Goal: Answer question/provide support: Answer question/provide support

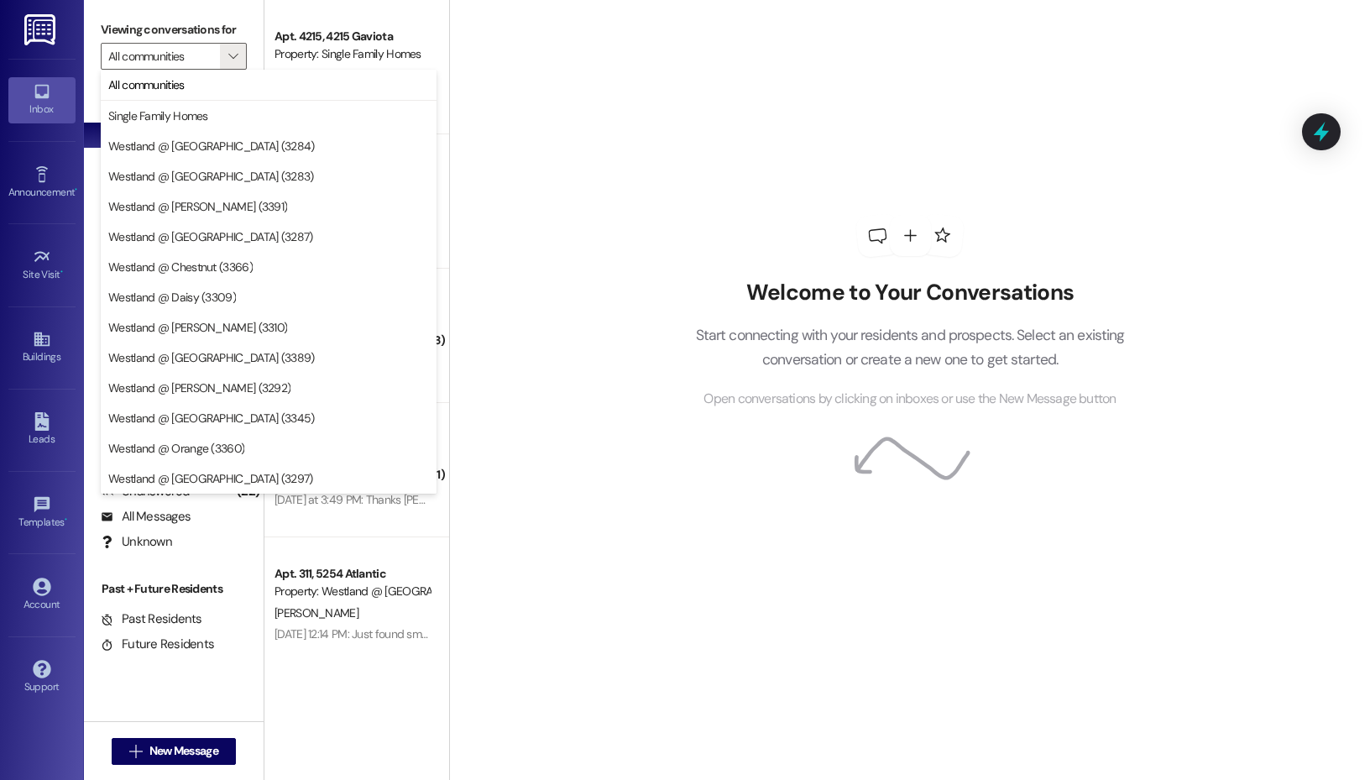
click at [232, 33] on label "Viewing conversations for" at bounding box center [174, 30] width 146 height 26
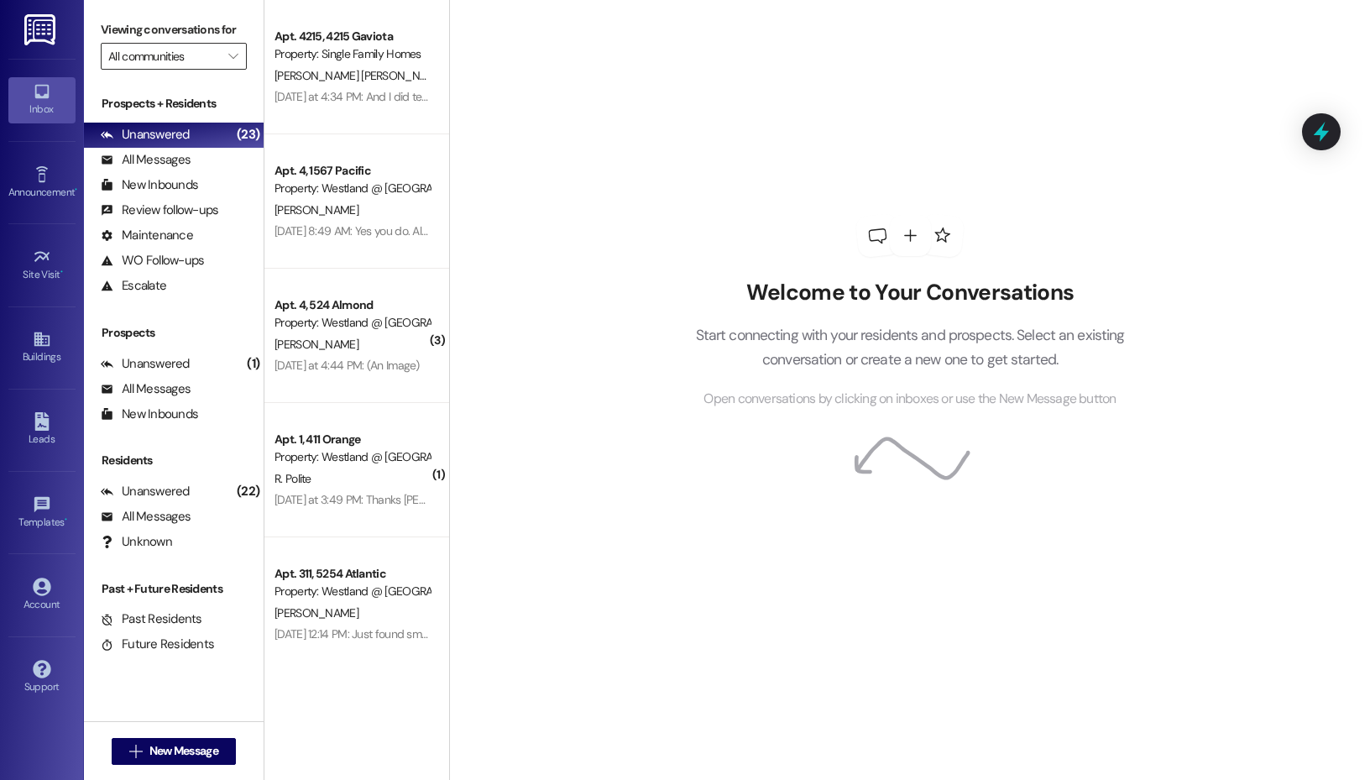
click at [209, 63] on input "All communities" at bounding box center [164, 56] width 112 height 27
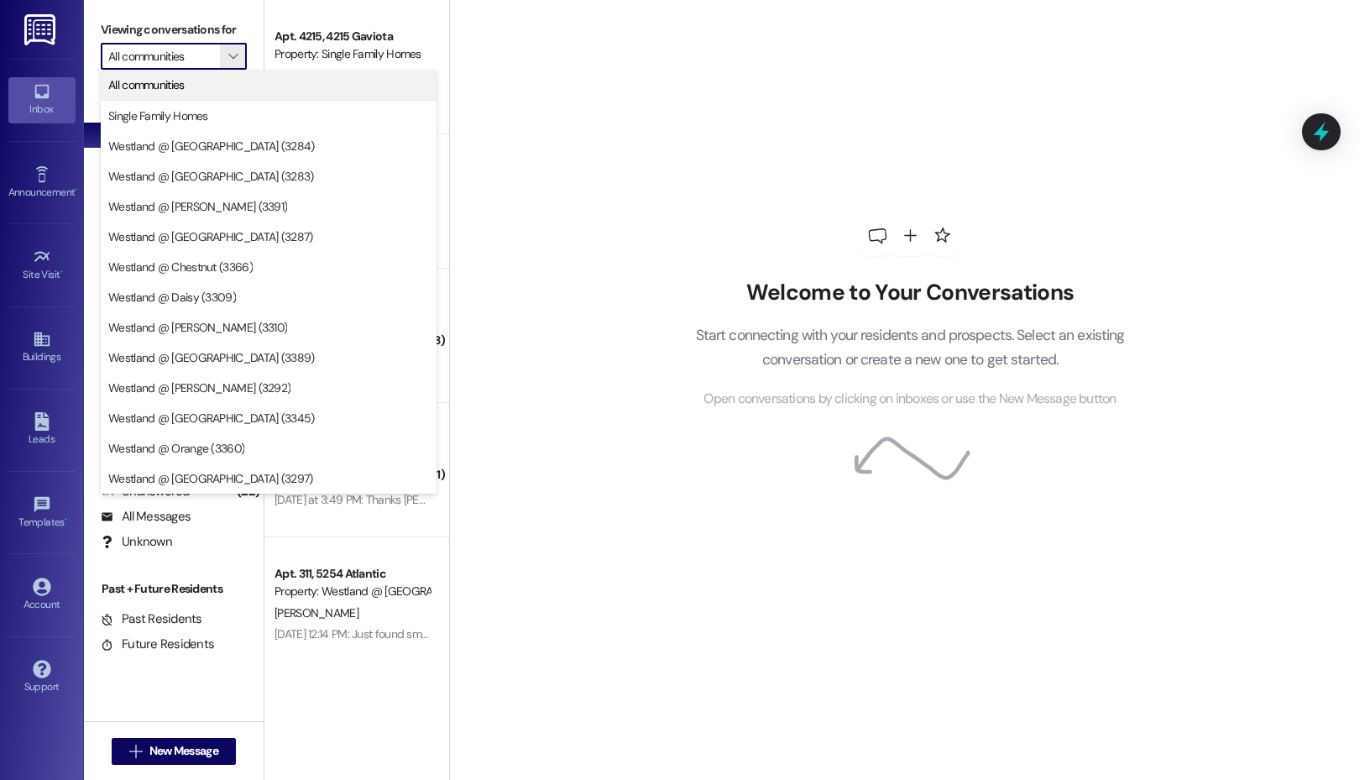
click at [220, 88] on span "All communities" at bounding box center [268, 84] width 321 height 17
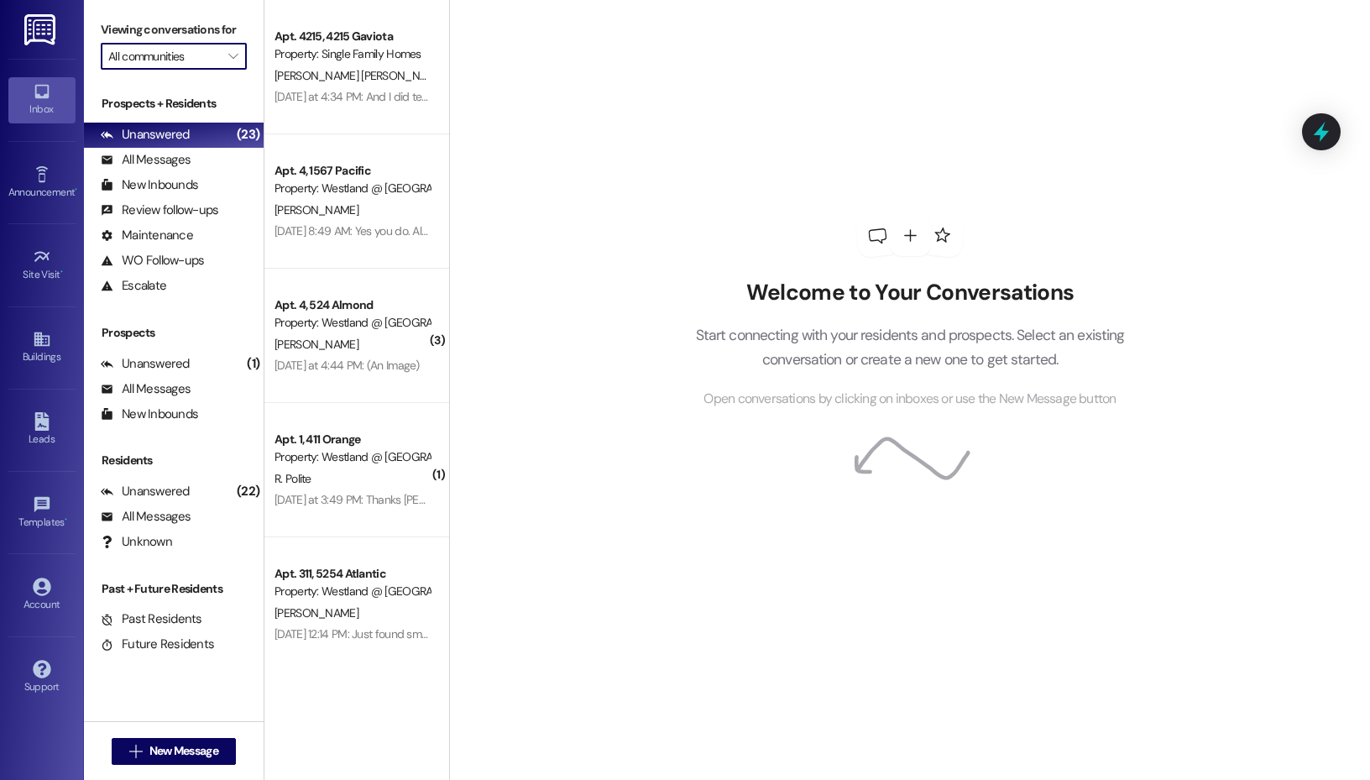
click at [217, 69] on input "All communities" at bounding box center [164, 56] width 112 height 27
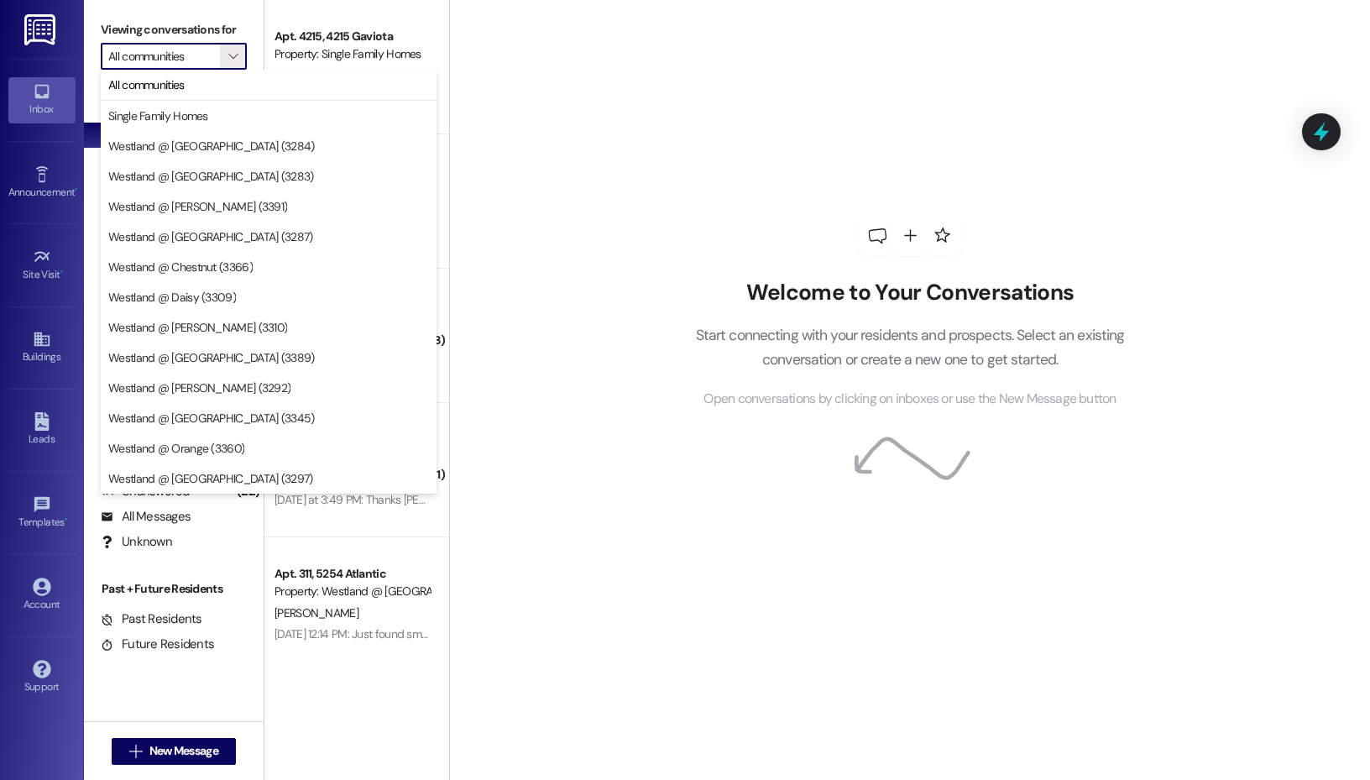
click at [230, 41] on label "Viewing conversations for" at bounding box center [174, 30] width 146 height 26
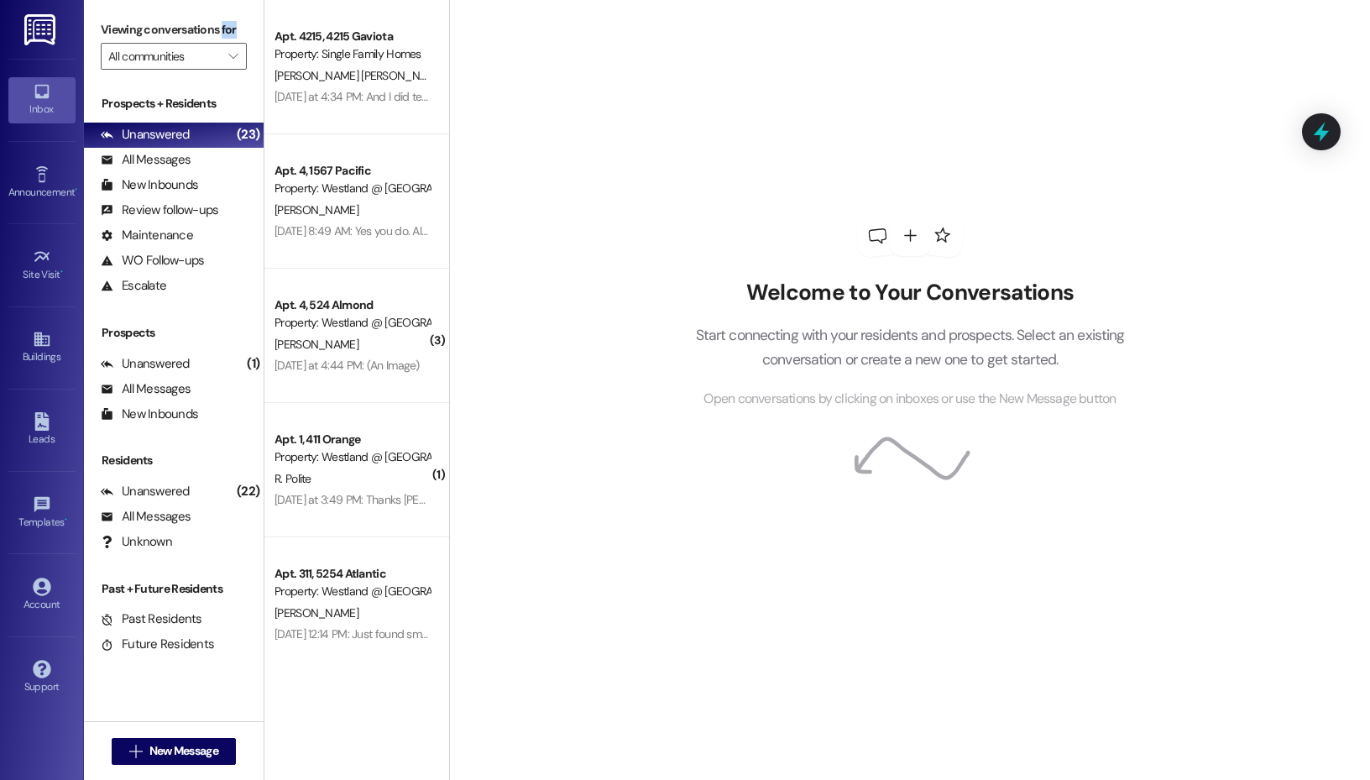
click at [230, 41] on label "Viewing conversations for" at bounding box center [174, 30] width 146 height 26
click at [230, 59] on icon "" at bounding box center [232, 56] width 9 height 13
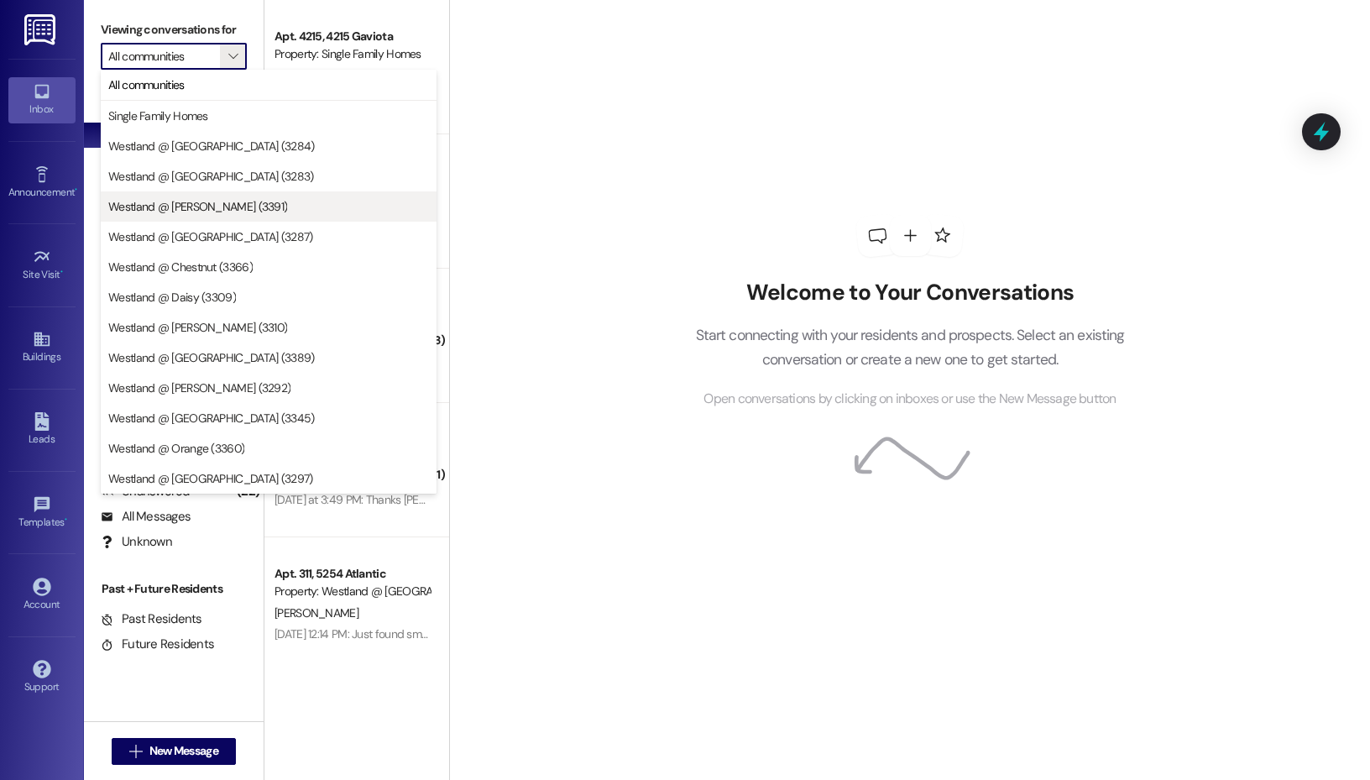
click at [222, 207] on span "Westland @ [PERSON_NAME] (3391)" at bounding box center [197, 206] width 179 height 17
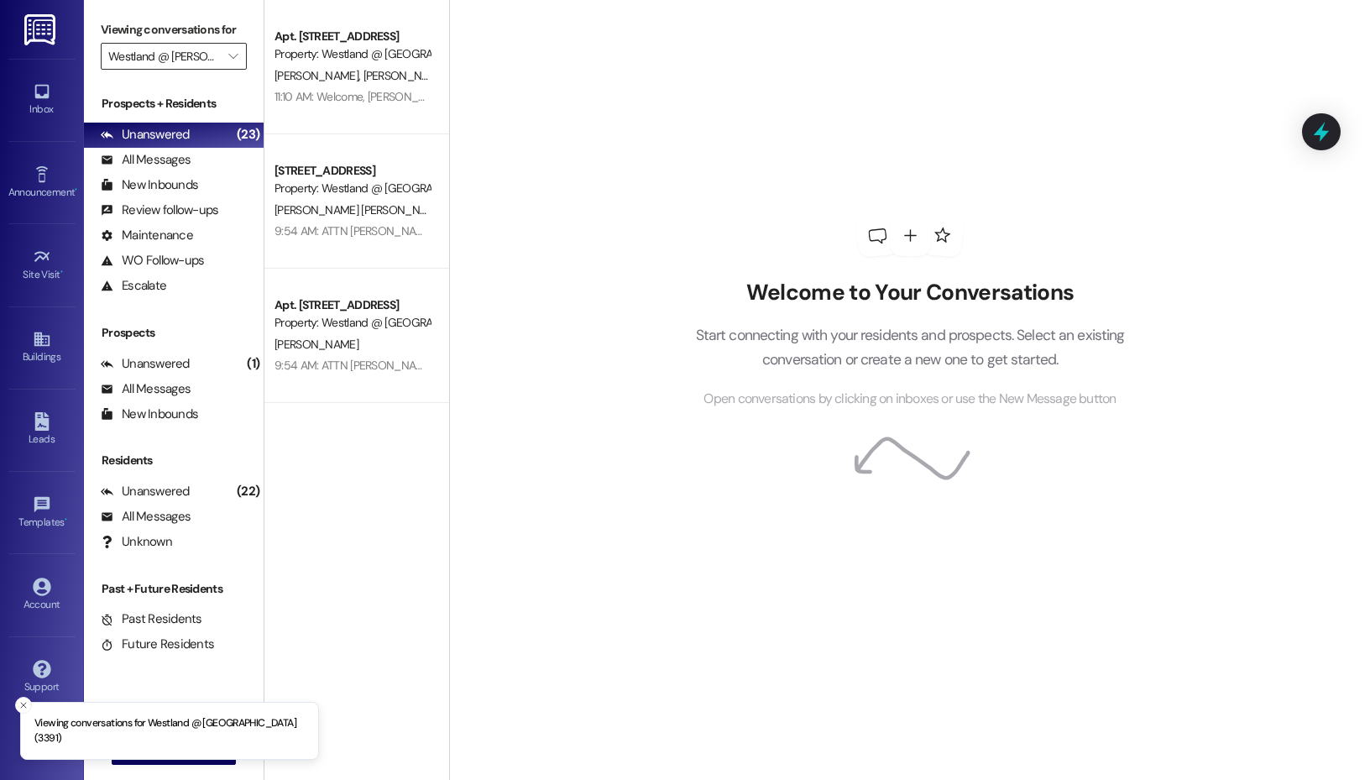
click at [215, 55] on input "Westland @ [PERSON_NAME] (3391)" at bounding box center [164, 56] width 112 height 27
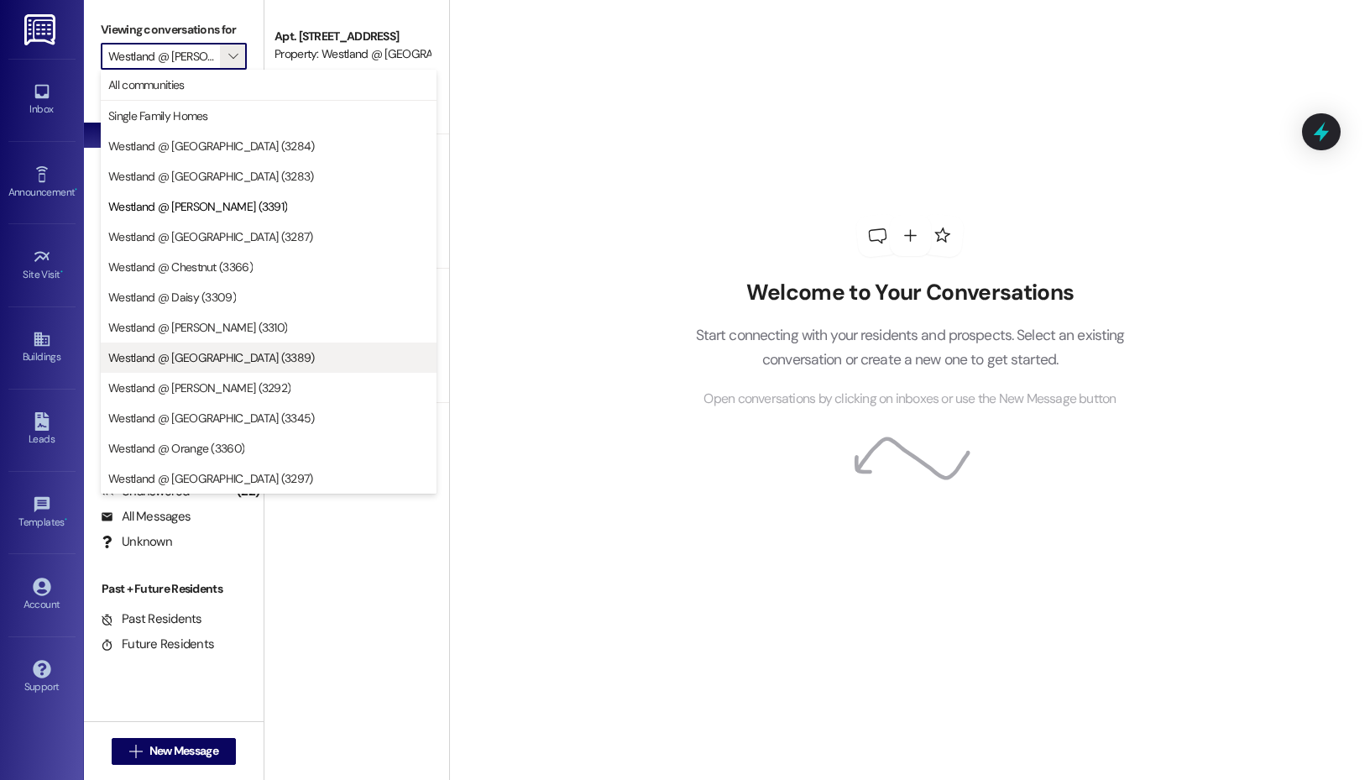
click at [230, 367] on button "Westland @ [GEOGRAPHIC_DATA] (3389)" at bounding box center [269, 358] width 336 height 30
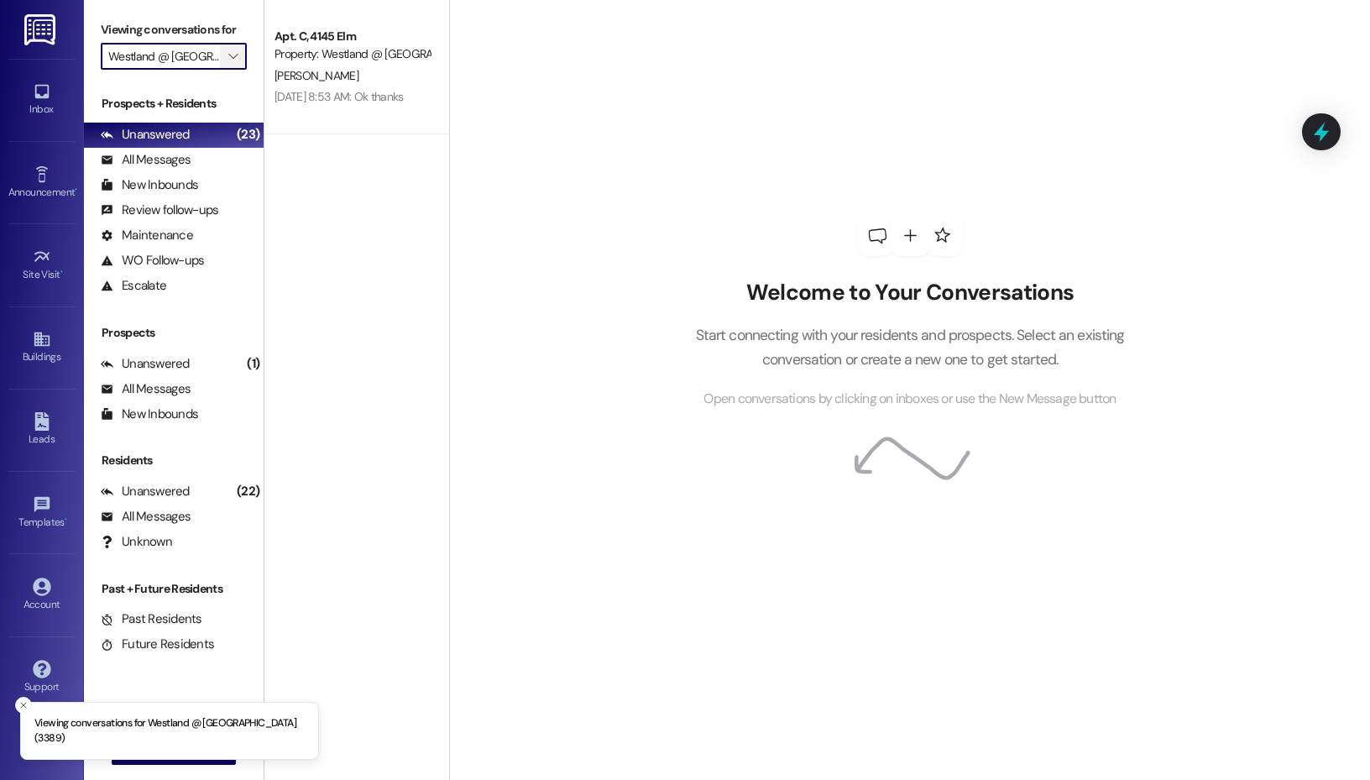
click at [220, 64] on button "" at bounding box center [233, 56] width 27 height 27
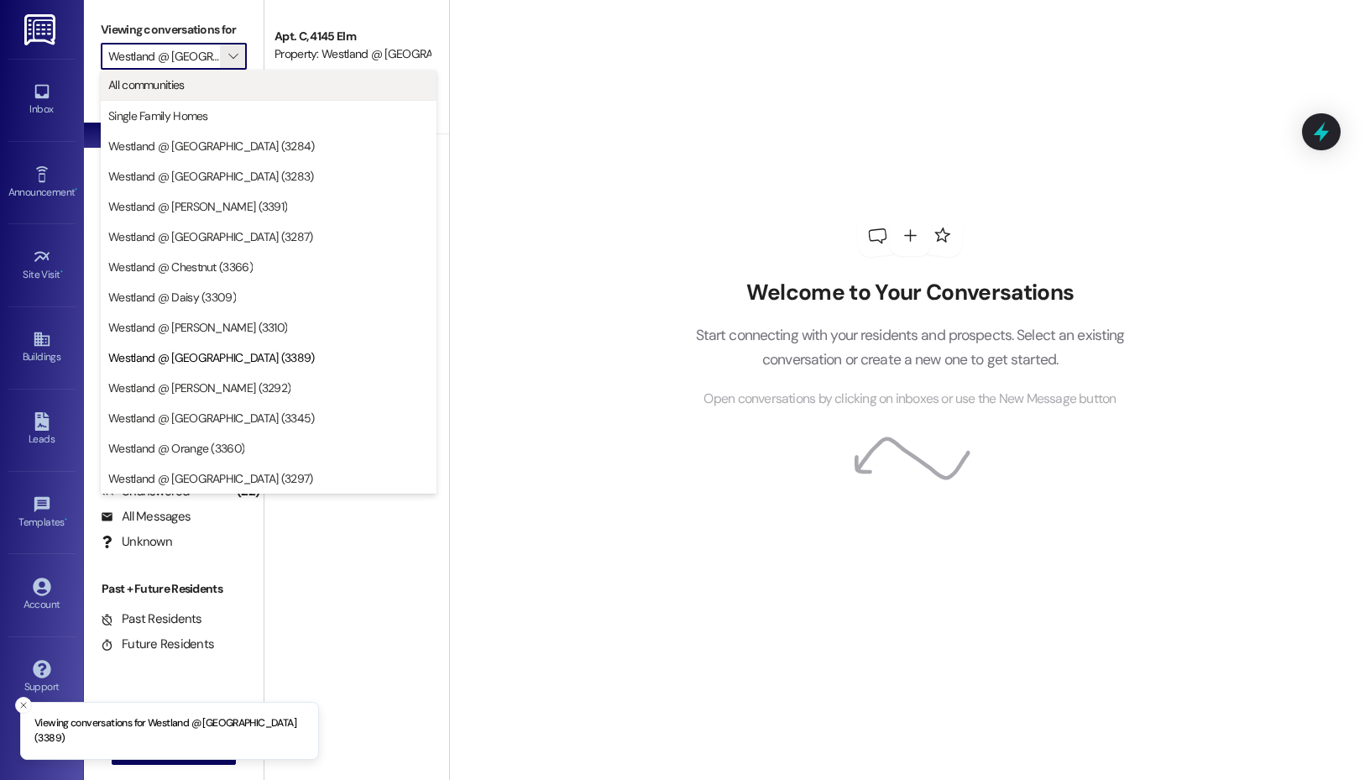
scroll to position [0, 5]
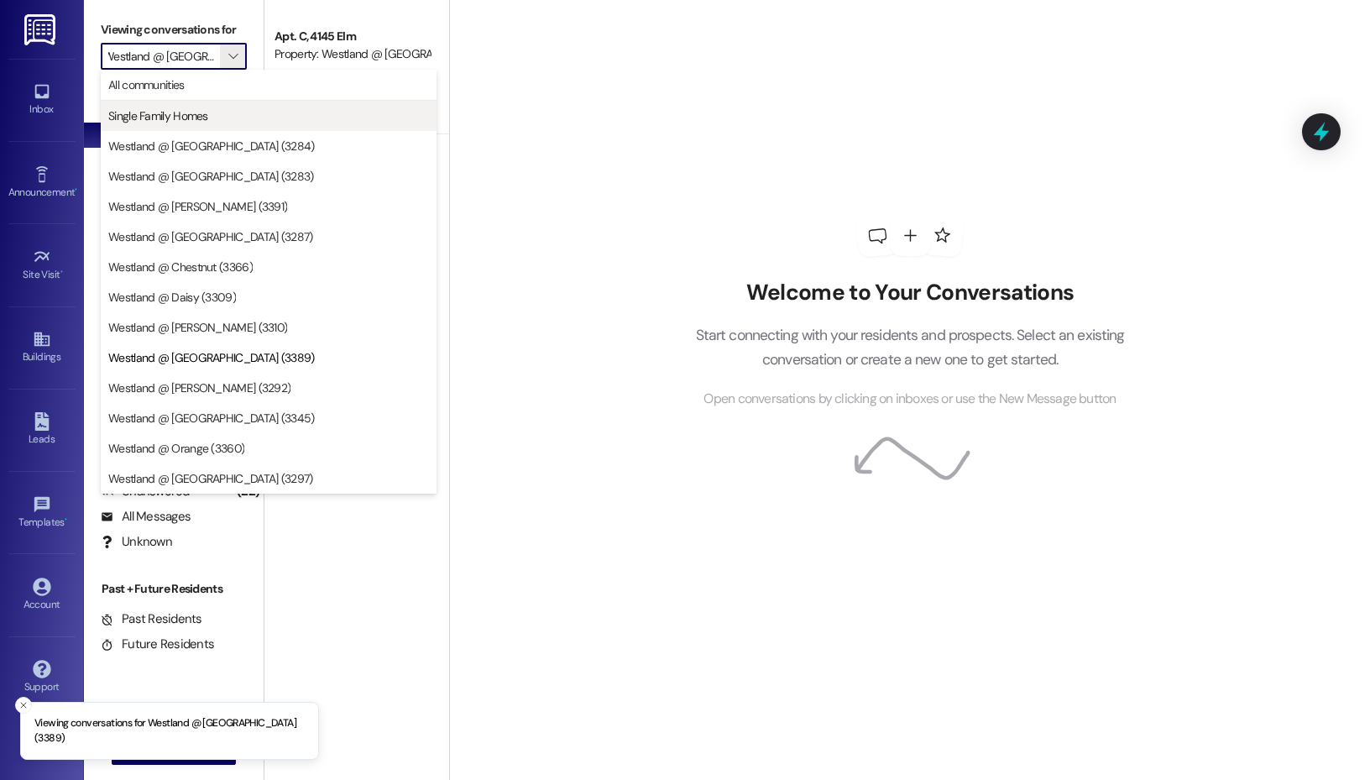
click at [212, 111] on span "Single Family Homes" at bounding box center [268, 115] width 321 height 17
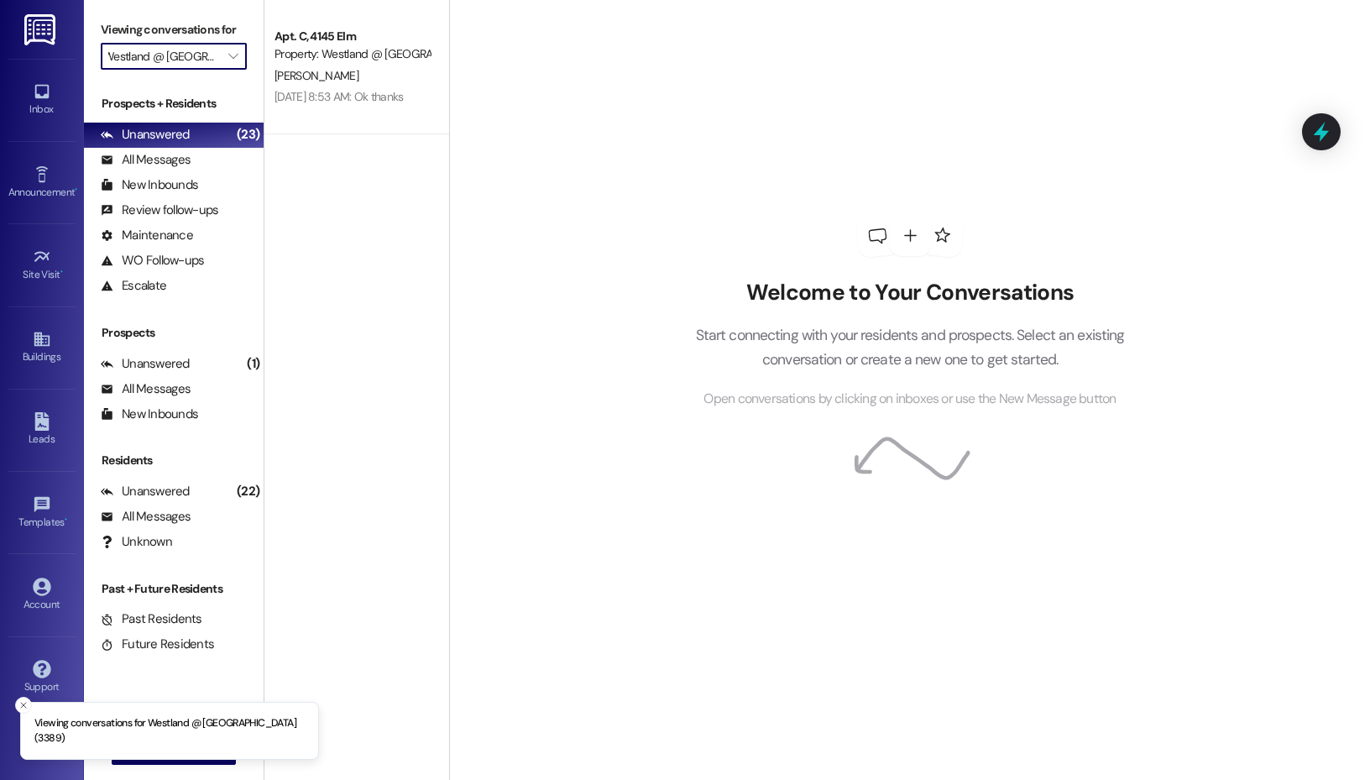
type input "Single Family Homes"
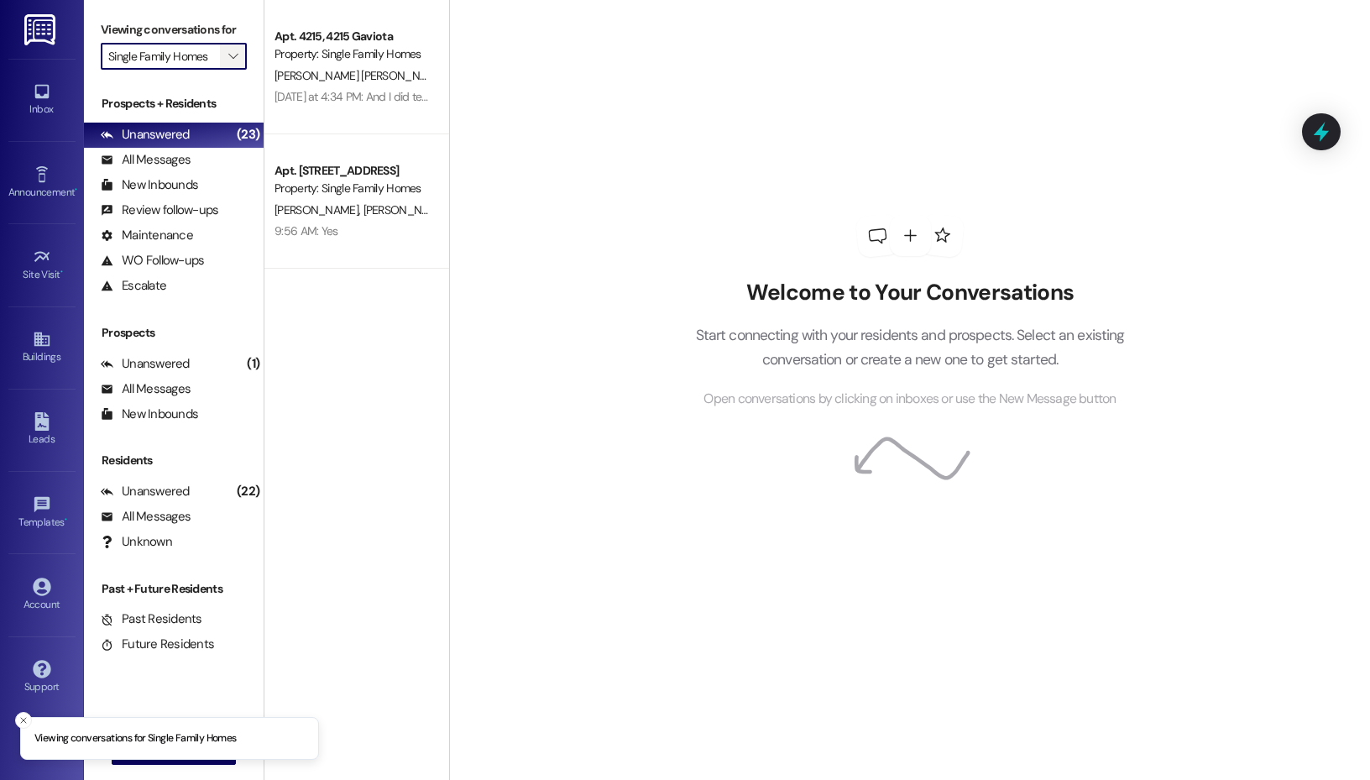
click at [229, 62] on icon "" at bounding box center [232, 56] width 9 height 13
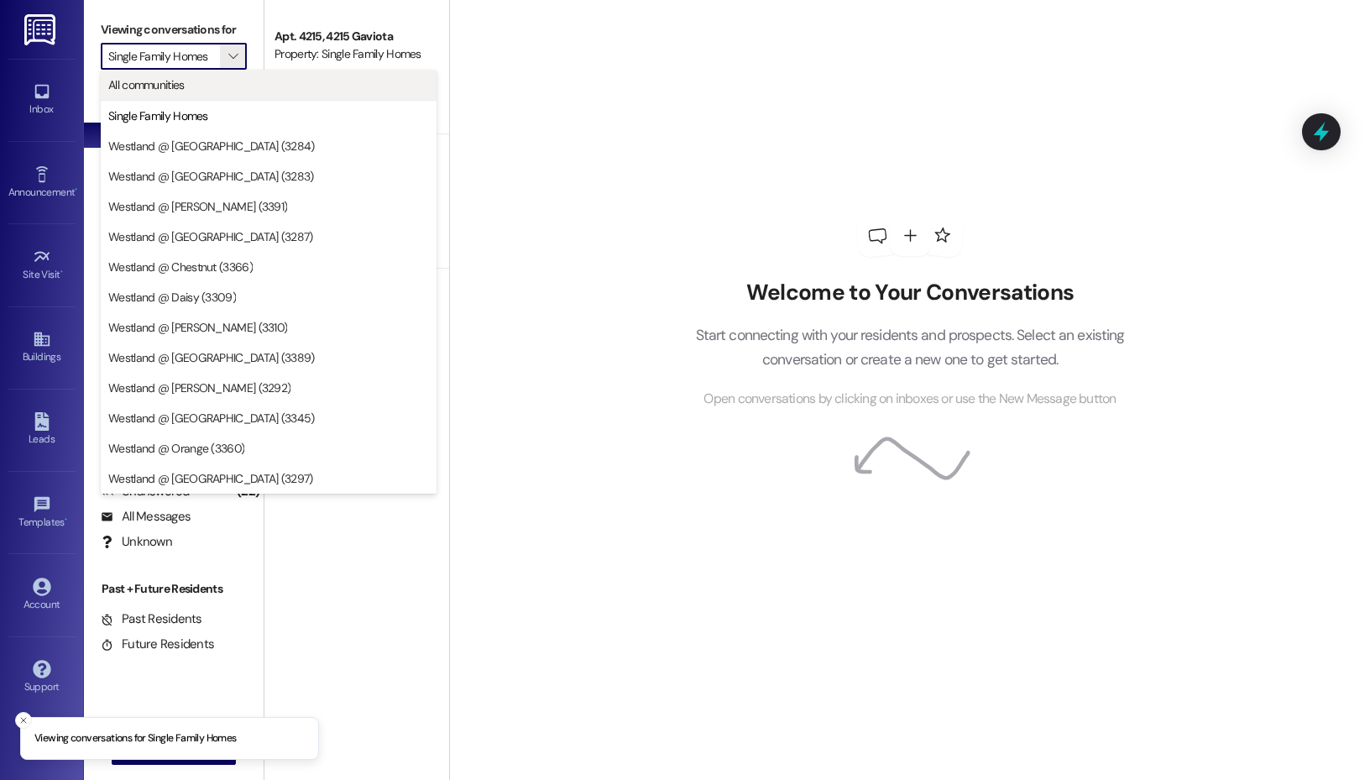
click at [214, 88] on span "All communities" at bounding box center [268, 84] width 321 height 17
